Goal: Task Accomplishment & Management: Complete application form

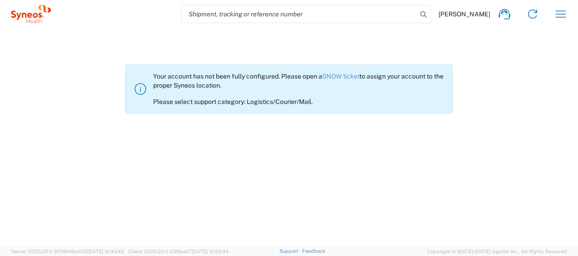
click at [549, 15] on div "[PERSON_NAME] Home Shipment estimator Shipment tracking Desktop shipment reques…" at bounding box center [313, 14] width 524 height 22
click at [560, 13] on icon "button" at bounding box center [561, 14] width 15 height 15
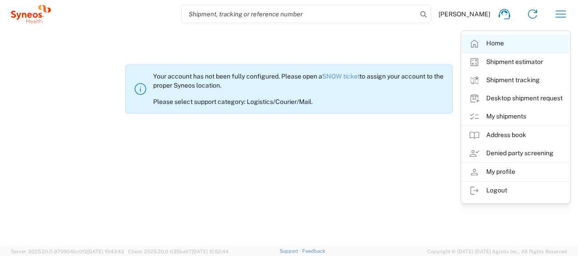
click at [518, 41] on link "Home" at bounding box center [516, 44] width 108 height 18
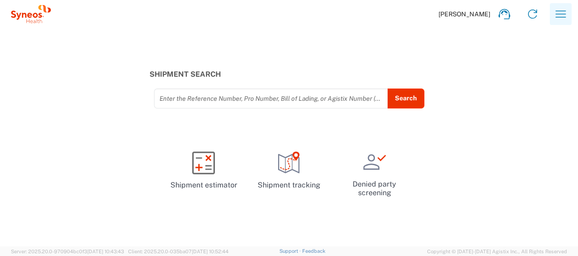
click at [566, 12] on icon "button" at bounding box center [561, 14] width 15 height 15
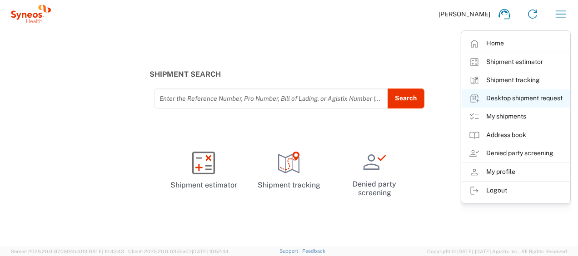
click at [541, 102] on link "Desktop shipment request" at bounding box center [516, 99] width 108 height 18
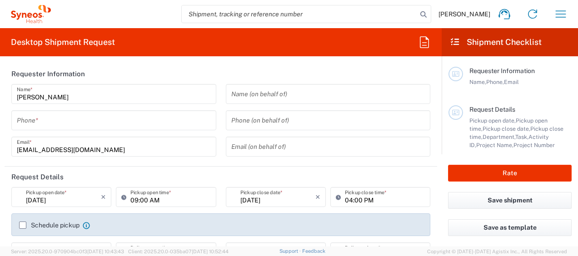
type input "8170"
type input "[GEOGRAPHIC_DATA]"
type input "Syneos Health Communications Europe Limited"
